Goal: Task Accomplishment & Management: Complete application form

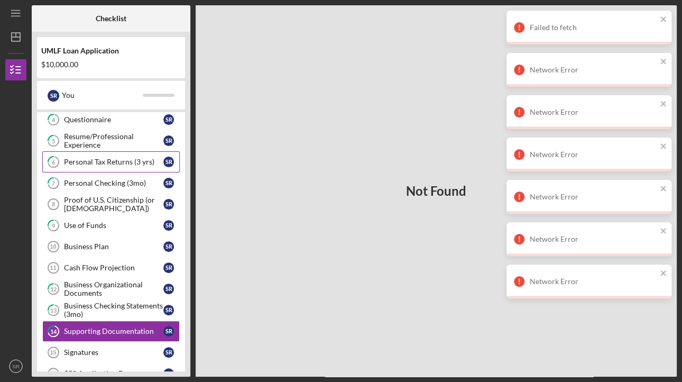
scroll to position [118, 0]
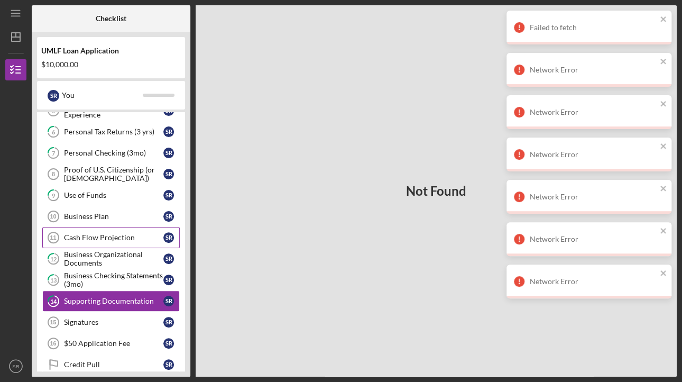
click at [109, 234] on div "Cash Flow Projection" at bounding box center [113, 237] width 99 height 8
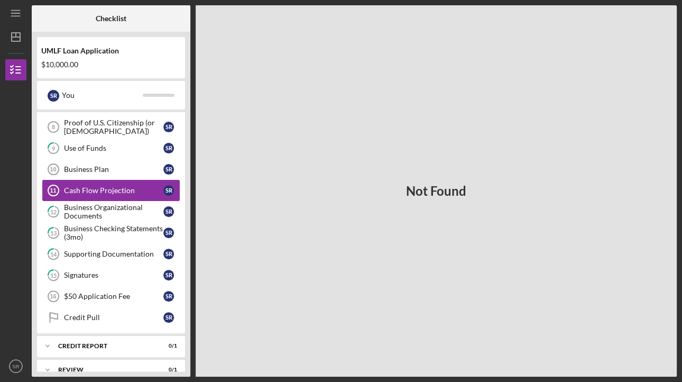
scroll to position [165, 0]
click at [107, 193] on link "Cash Flow Projection 11 Cash Flow Projection S R" at bounding box center [111, 190] width 138 height 21
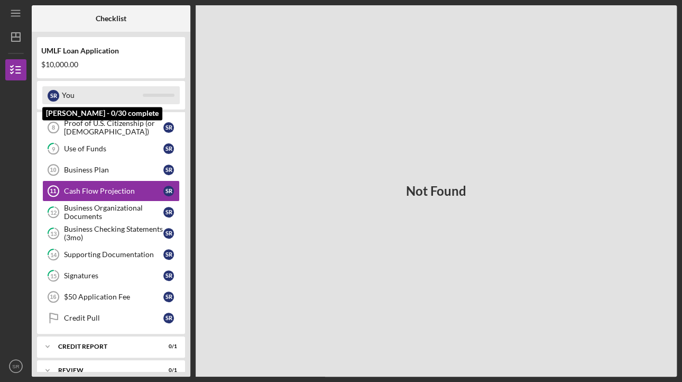
drag, startPoint x: 70, startPoint y: 94, endPoint x: 54, endPoint y: 100, distance: 16.9
click at [54, 100] on div "S R" at bounding box center [54, 96] width 12 height 12
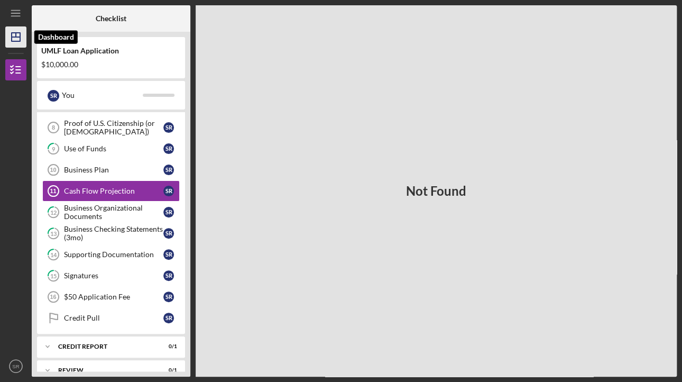
click at [20, 28] on icon "Icon/Dashboard" at bounding box center [16, 37] width 26 height 26
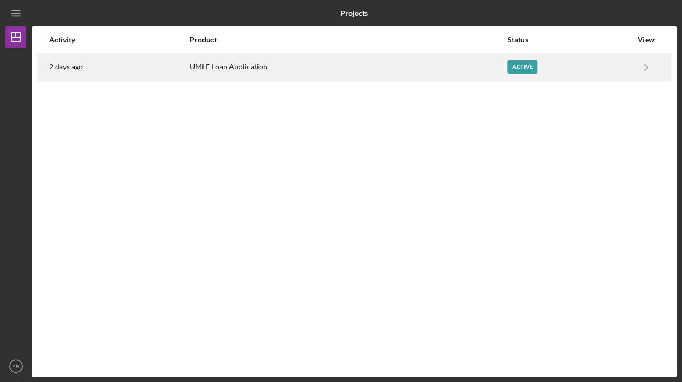
click at [561, 70] on div "Active" at bounding box center [569, 67] width 125 height 26
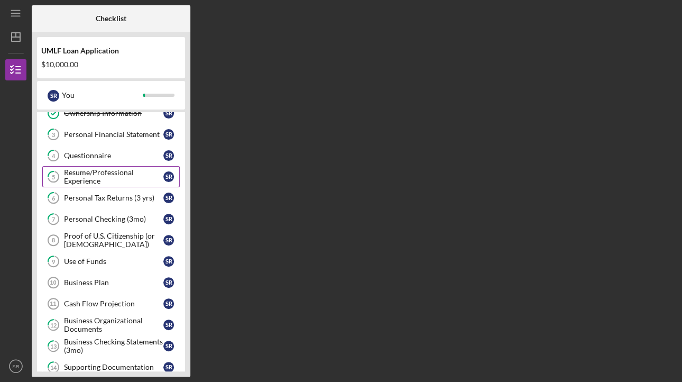
scroll to position [57, 0]
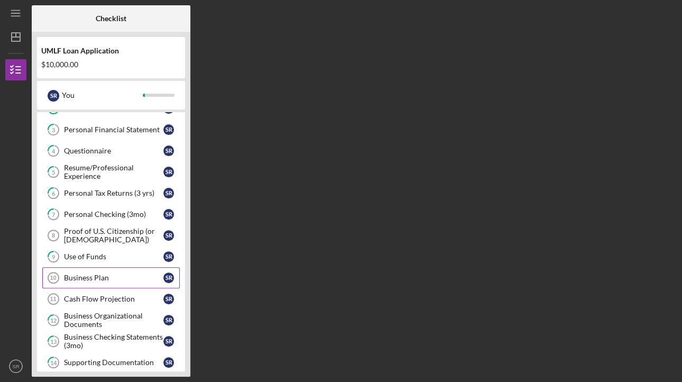
click at [124, 274] on div "Business Plan" at bounding box center [113, 277] width 99 height 8
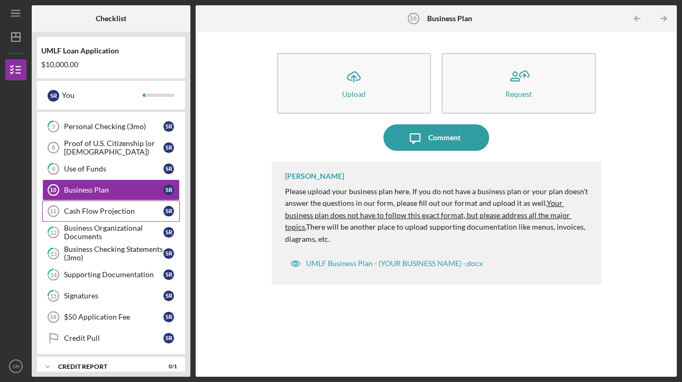
scroll to position [144, 0]
